Goal: Task Accomplishment & Management: Manage account settings

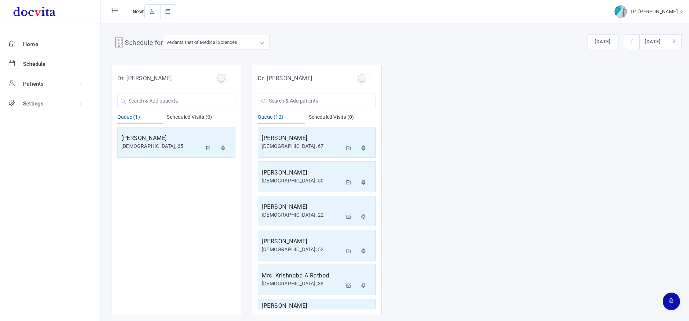
scroll to position [125, 0]
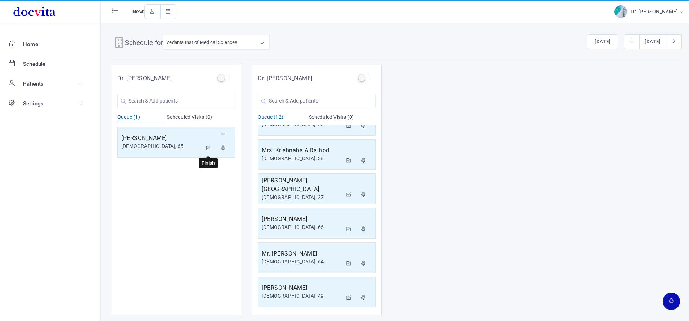
drag, startPoint x: 208, startPoint y: 149, endPoint x: 243, endPoint y: 93, distance: 66.1
click at [208, 149] on icon at bounding box center [208, 148] width 5 height 5
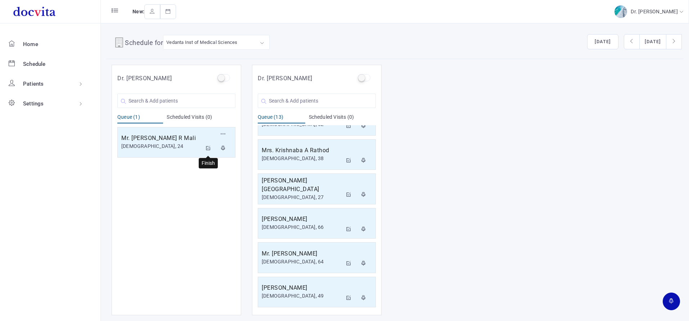
click at [207, 148] on icon at bounding box center [208, 148] width 5 height 5
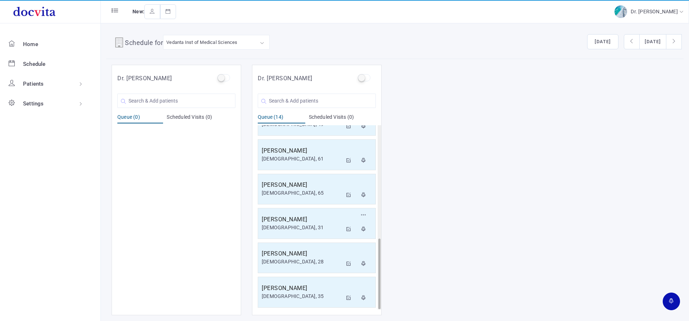
scroll to position [0, 0]
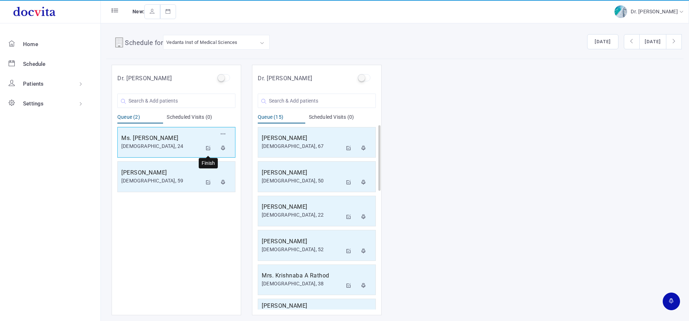
click at [207, 146] on icon at bounding box center [208, 148] width 5 height 5
click at [210, 148] on icon at bounding box center [208, 148] width 5 height 5
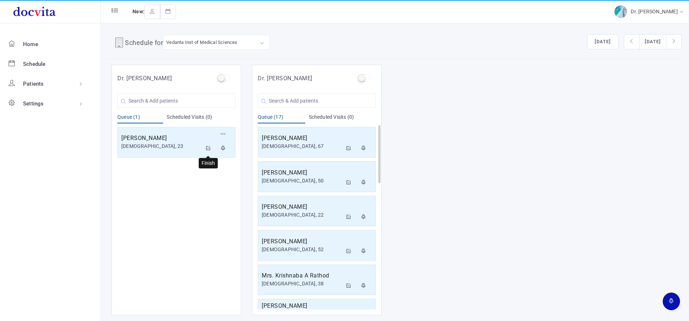
click at [210, 150] on icon at bounding box center [208, 148] width 5 height 5
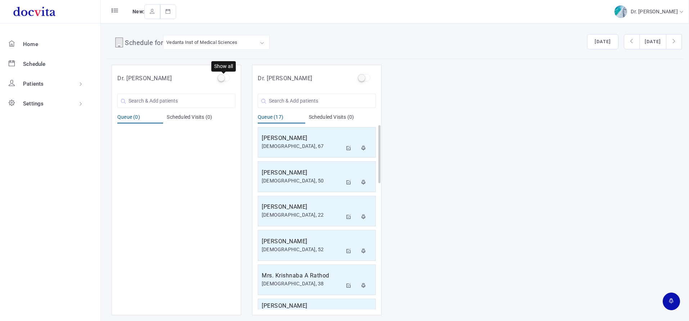
click at [225, 76] on label at bounding box center [223, 77] width 13 height 7
click at [222, 76] on input "checkbox" at bounding box center [219, 76] width 5 height 5
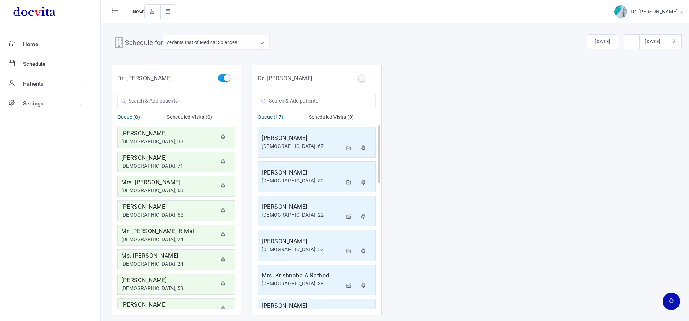
click at [225, 76] on label at bounding box center [223, 77] width 13 height 7
click at [222, 76] on input "checkbox" at bounding box center [219, 76] width 5 height 5
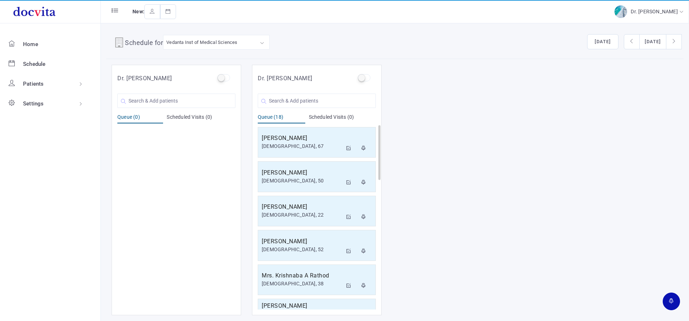
click at [217, 74] on input "checkbox" at bounding box center [219, 76] width 5 height 5
checkbox input "true"
